Goal: Participate in discussion

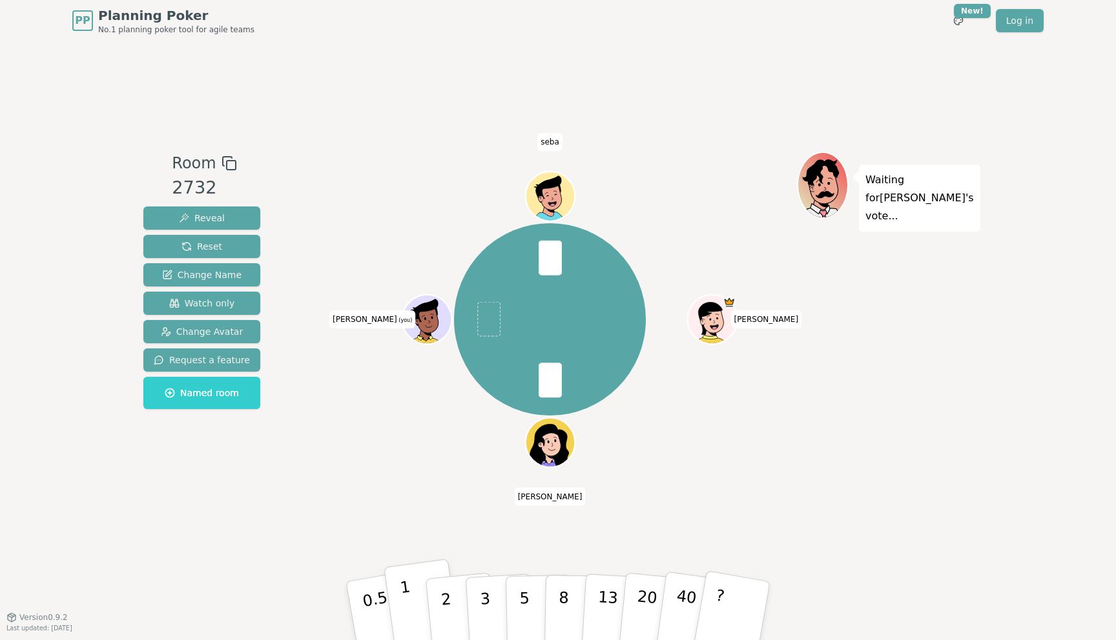
click at [413, 586] on button "1" at bounding box center [421, 611] width 77 height 105
click at [519, 597] on p "5" at bounding box center [524, 611] width 11 height 70
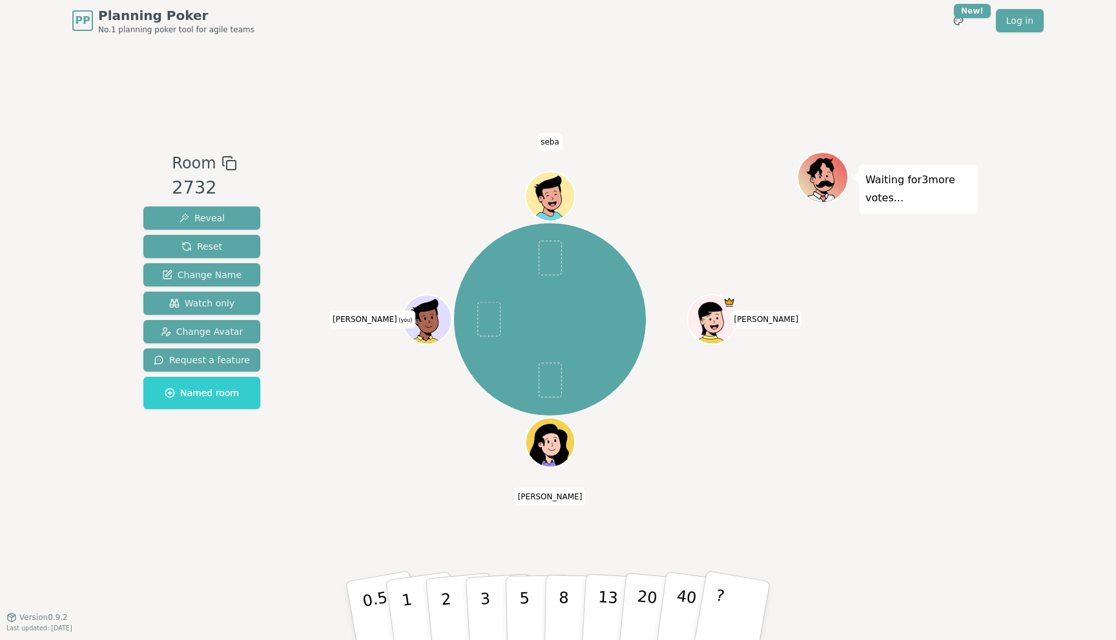
click at [279, 520] on div "Room 2732 Reveal Reset Change Name Watch only Change Avatar Request a feature N…" at bounding box center [557, 329] width 839 height 576
click at [522, 586] on p "5" at bounding box center [524, 611] width 11 height 70
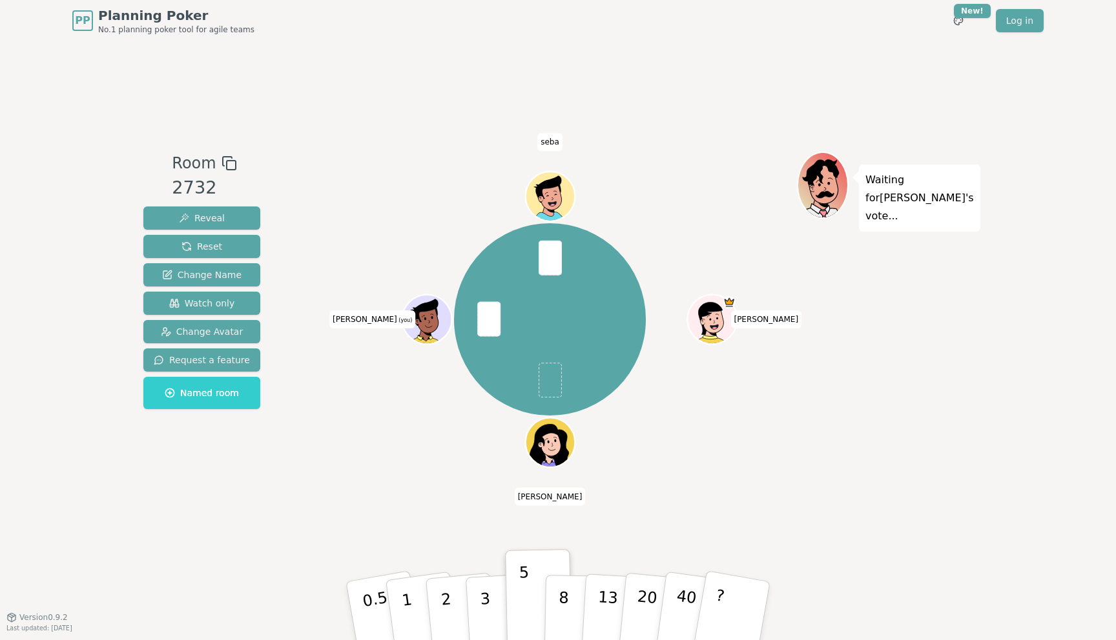
click at [287, 482] on div "Room 2732 Reveal Reset Change Name Watch only Change Avatar Request a feature N…" at bounding box center [557, 329] width 839 height 355
click at [349, 421] on div "[PERSON_NAME] (you) seba" at bounding box center [550, 319] width 494 height 289
click at [474, 603] on button "3" at bounding box center [500, 611] width 70 height 101
click at [461, 590] on button "2" at bounding box center [461, 611] width 74 height 103
click at [409, 604] on button "1" at bounding box center [421, 611] width 77 height 105
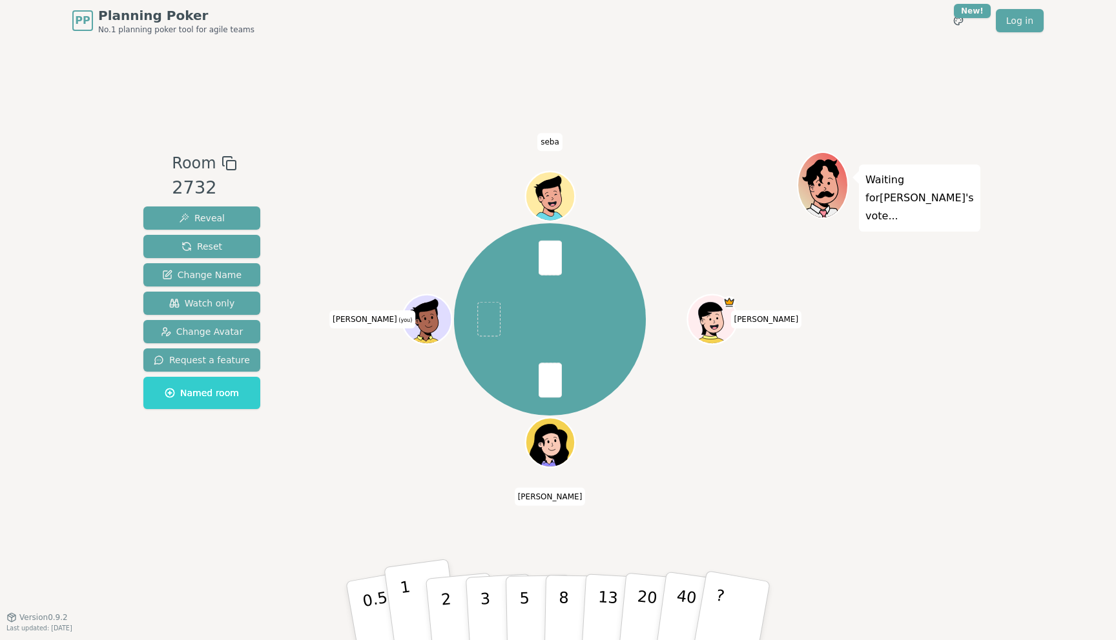
click at [411, 600] on button "1" at bounding box center [421, 611] width 77 height 105
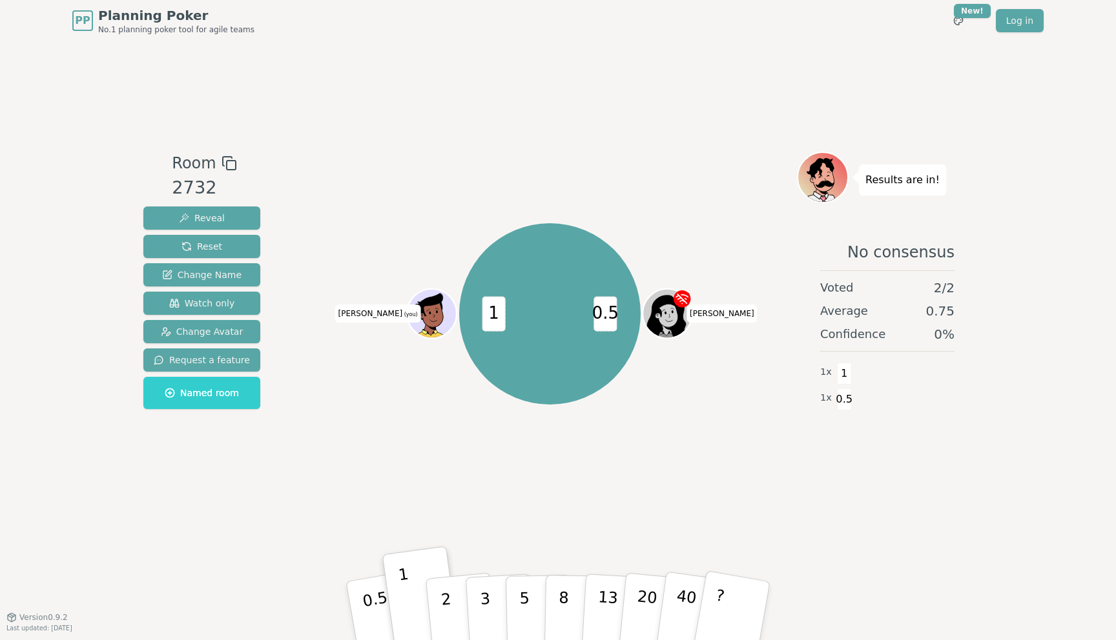
click at [682, 178] on div "0.5 1 [PERSON_NAME] (you)" at bounding box center [550, 314] width 494 height 278
click at [686, 154] on div at bounding box center [550, 163] width 494 height 23
